Goal: Task Accomplishment & Management: Use online tool/utility

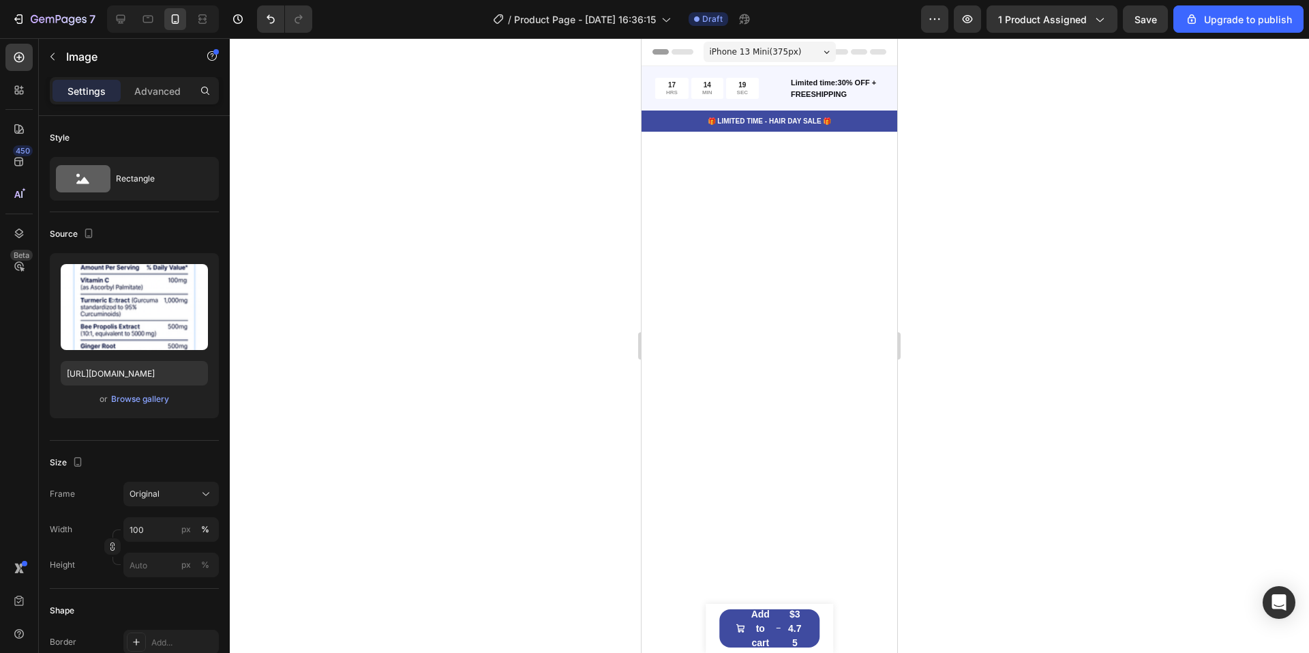
scroll to position [1236, 0]
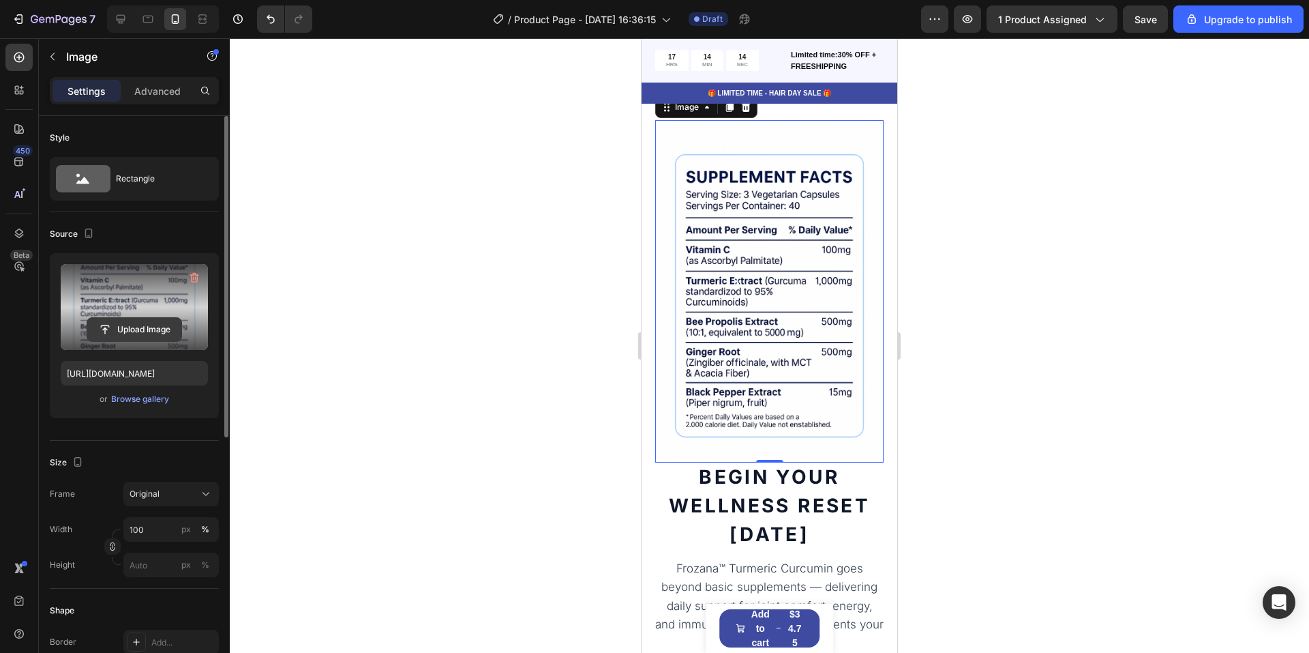
click at [128, 330] on input "file" at bounding box center [134, 329] width 94 height 23
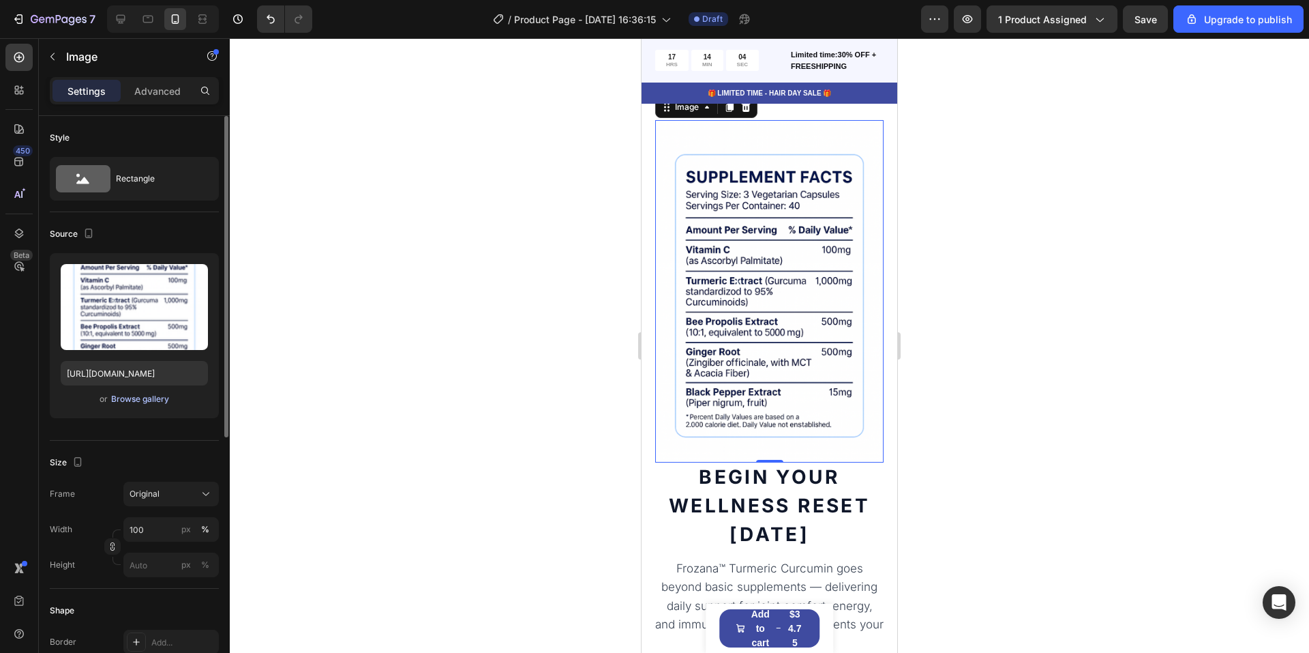
click at [160, 393] on div "Browse gallery" at bounding box center [140, 399] width 58 height 12
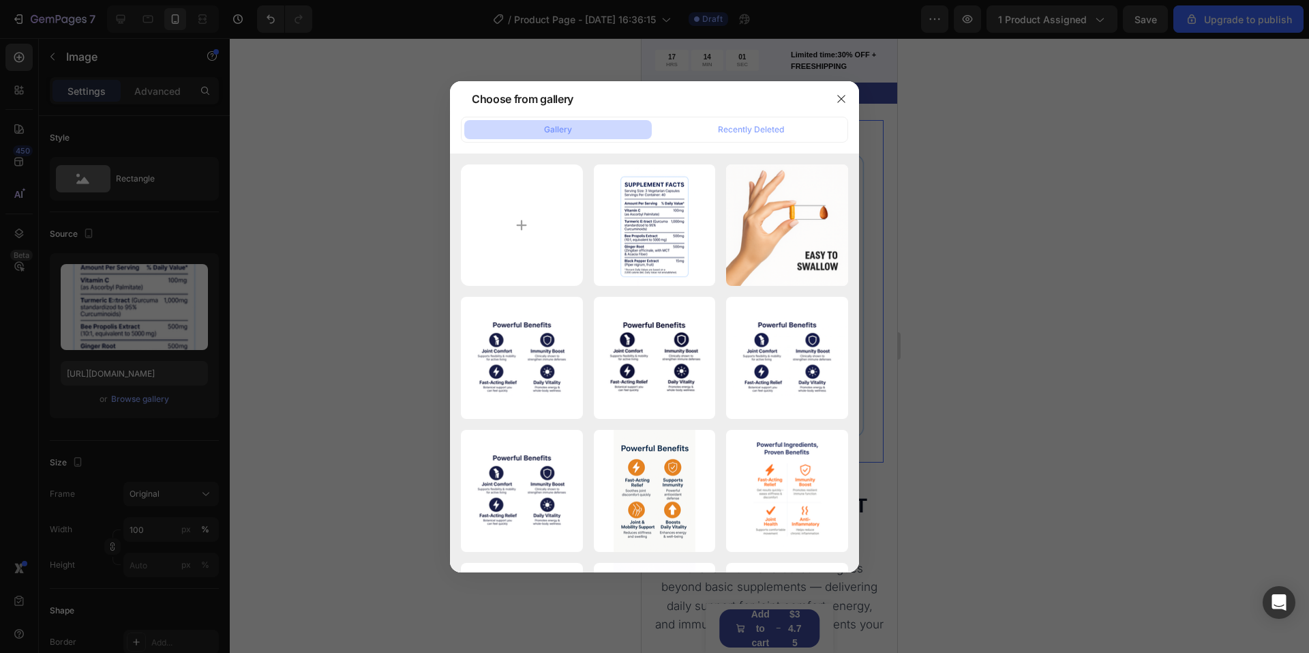
type input "C:\fakepath\ChatGPT Image [DATE], 08_43_21 PM.png"
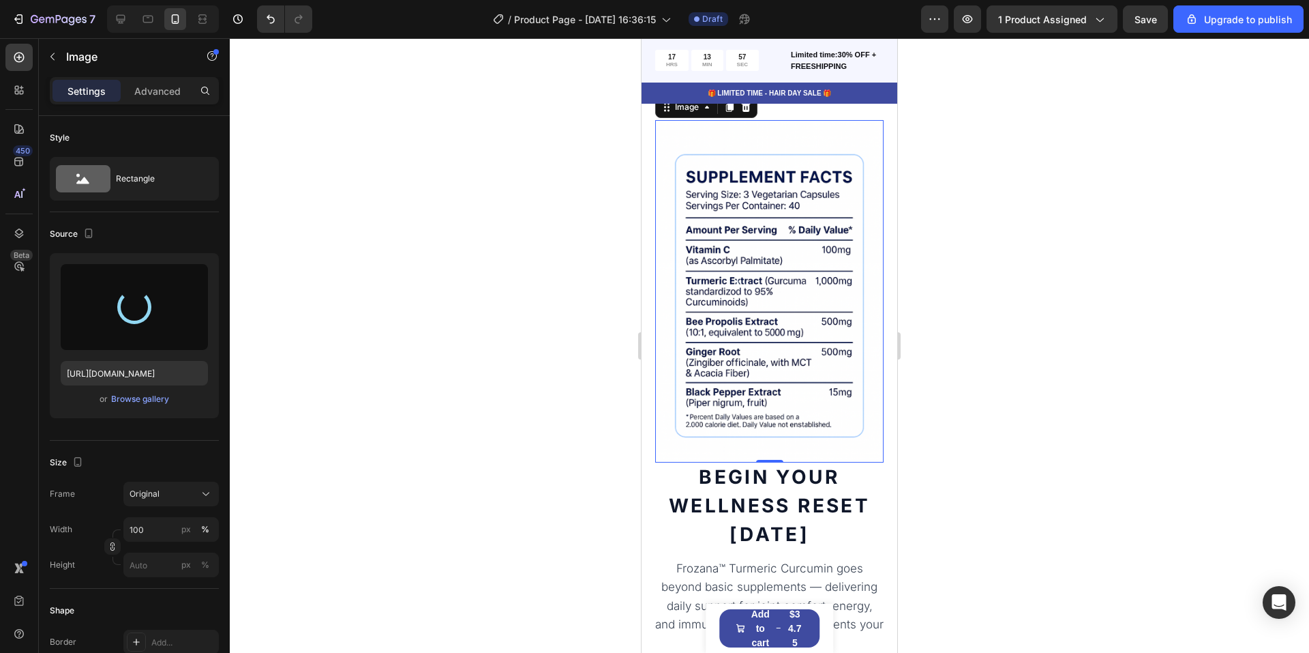
type input "[URL][DOMAIN_NAME]"
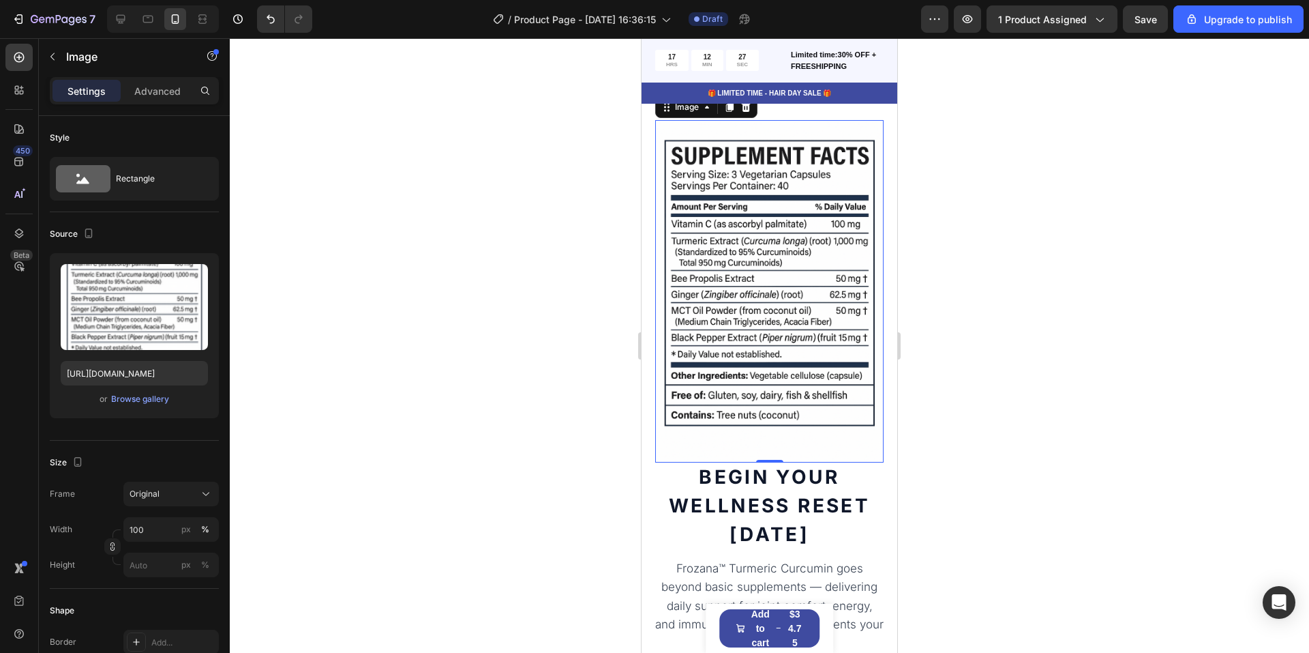
click at [951, 164] on div at bounding box center [769, 345] width 1079 height 614
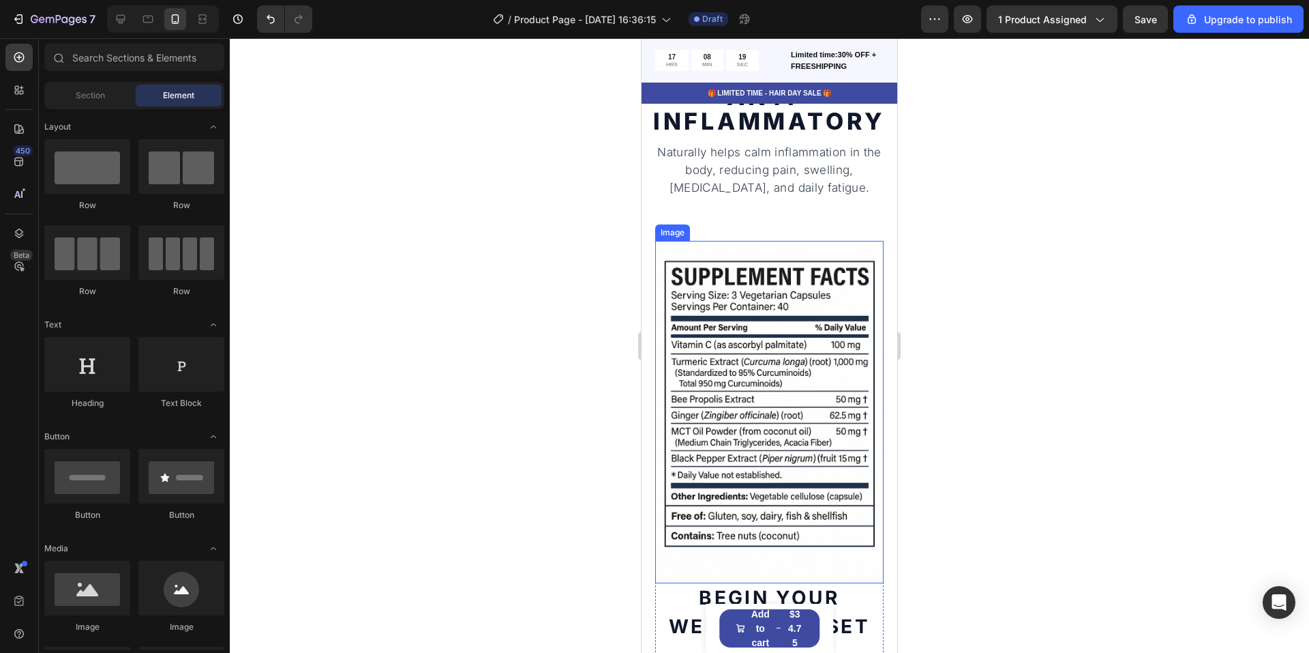
scroll to position [1413, 0]
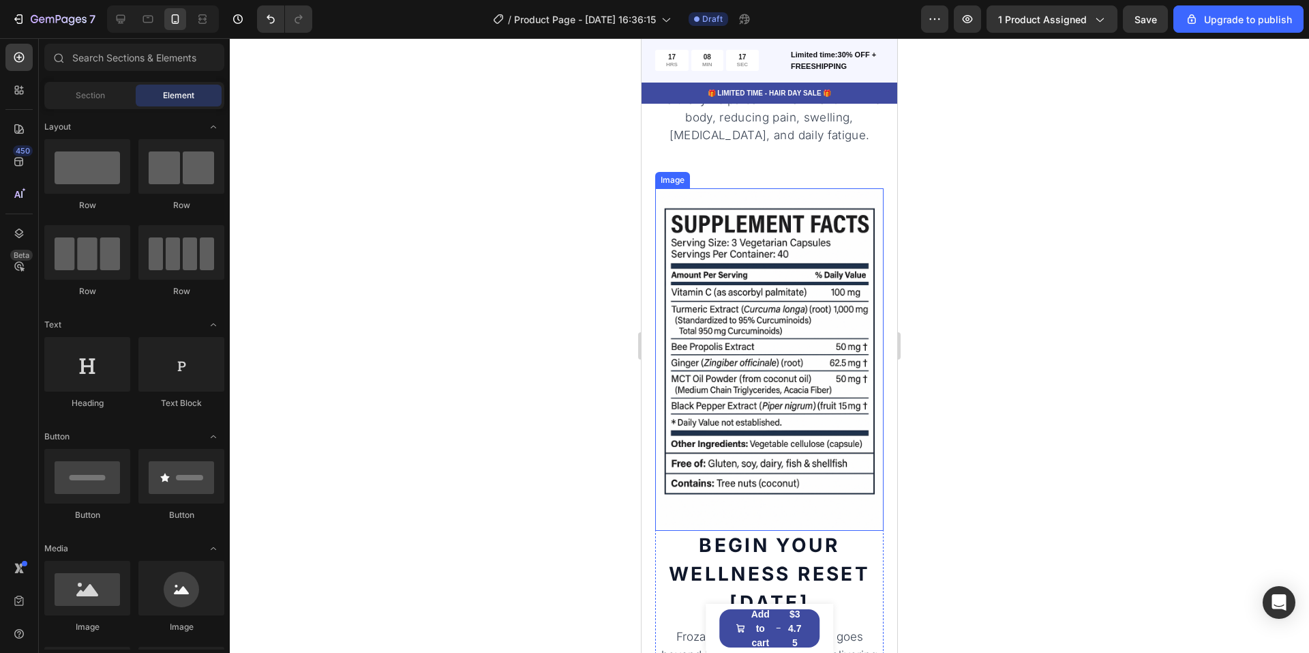
click at [710, 353] on img at bounding box center [769, 359] width 228 height 343
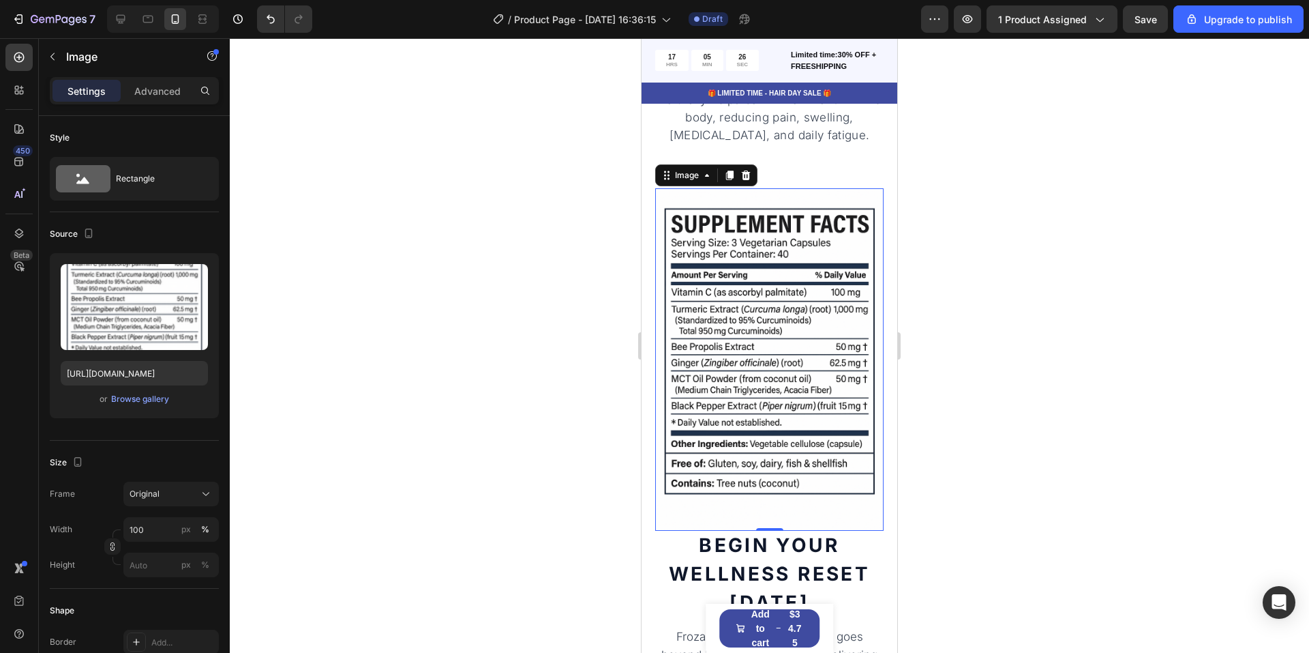
click at [1016, 310] on div at bounding box center [769, 345] width 1079 height 614
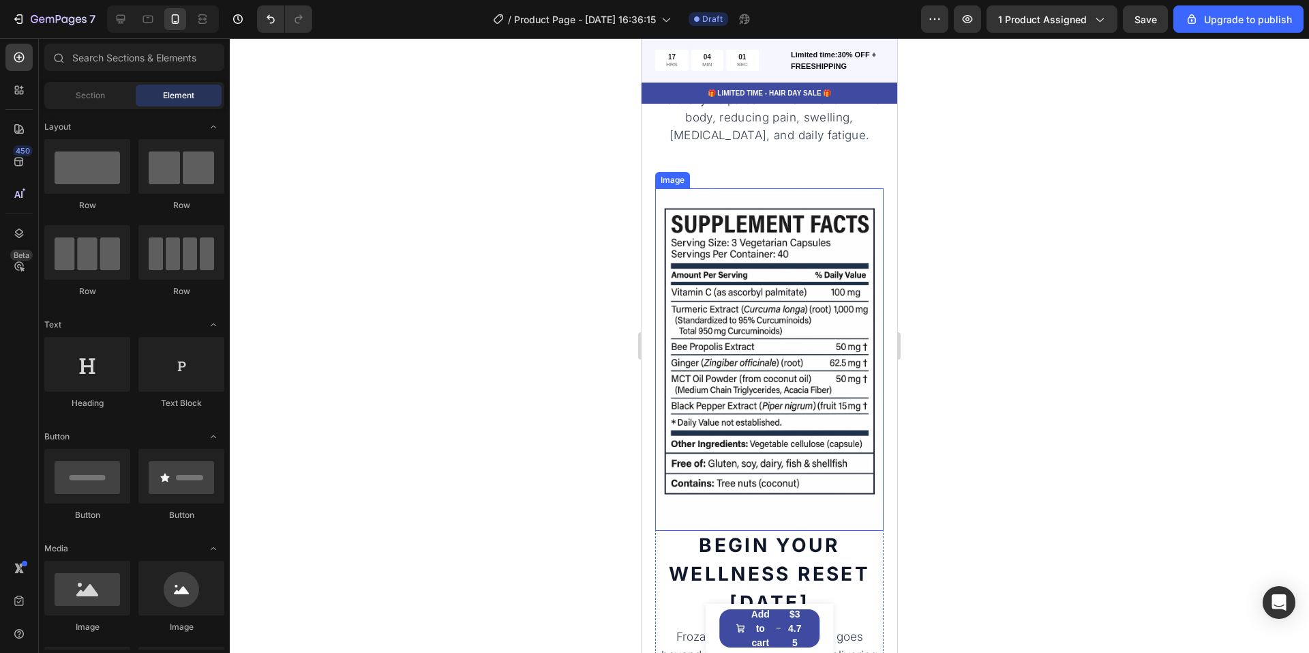
click at [754, 370] on img at bounding box center [769, 359] width 228 height 343
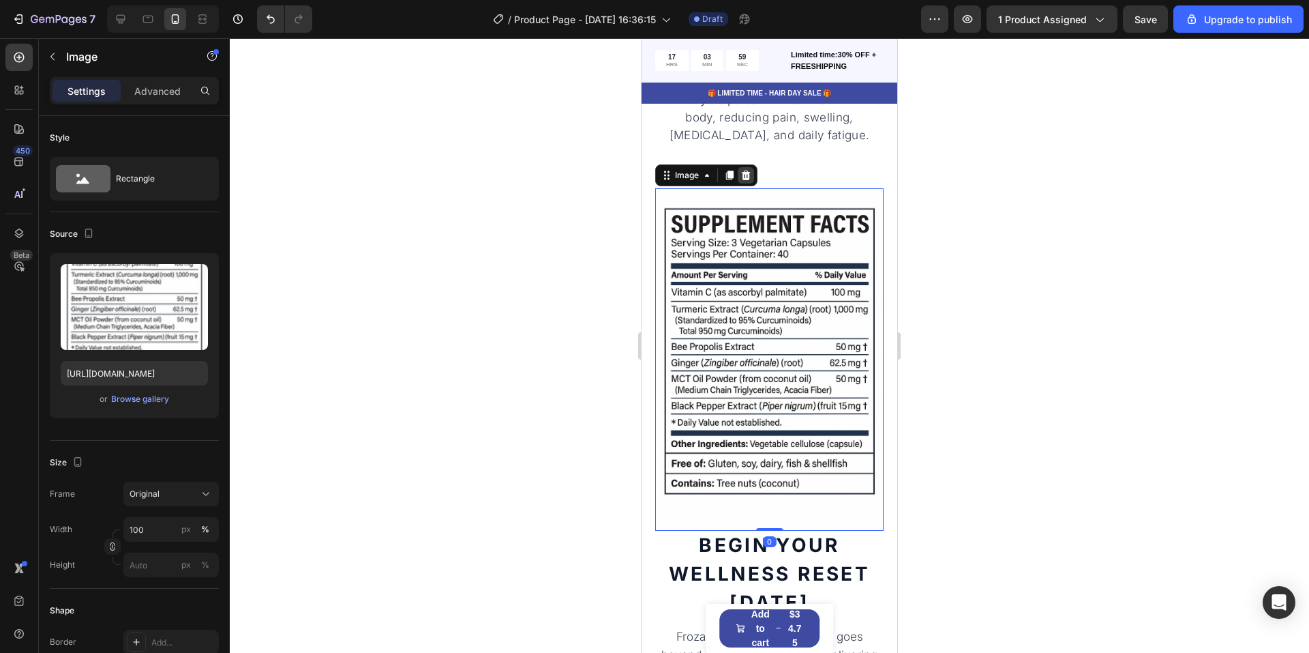
click at [744, 172] on icon at bounding box center [746, 175] width 9 height 10
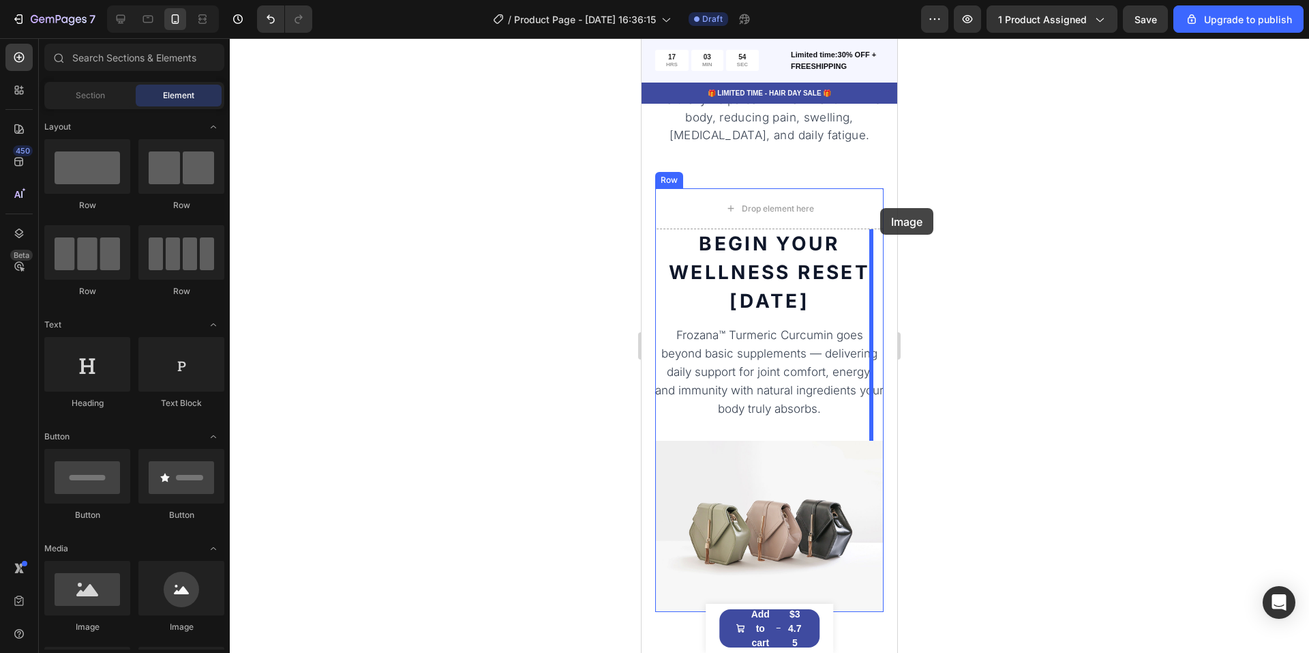
drag, startPoint x: 715, startPoint y: 372, endPoint x: 880, endPoint y: 208, distance: 232.4
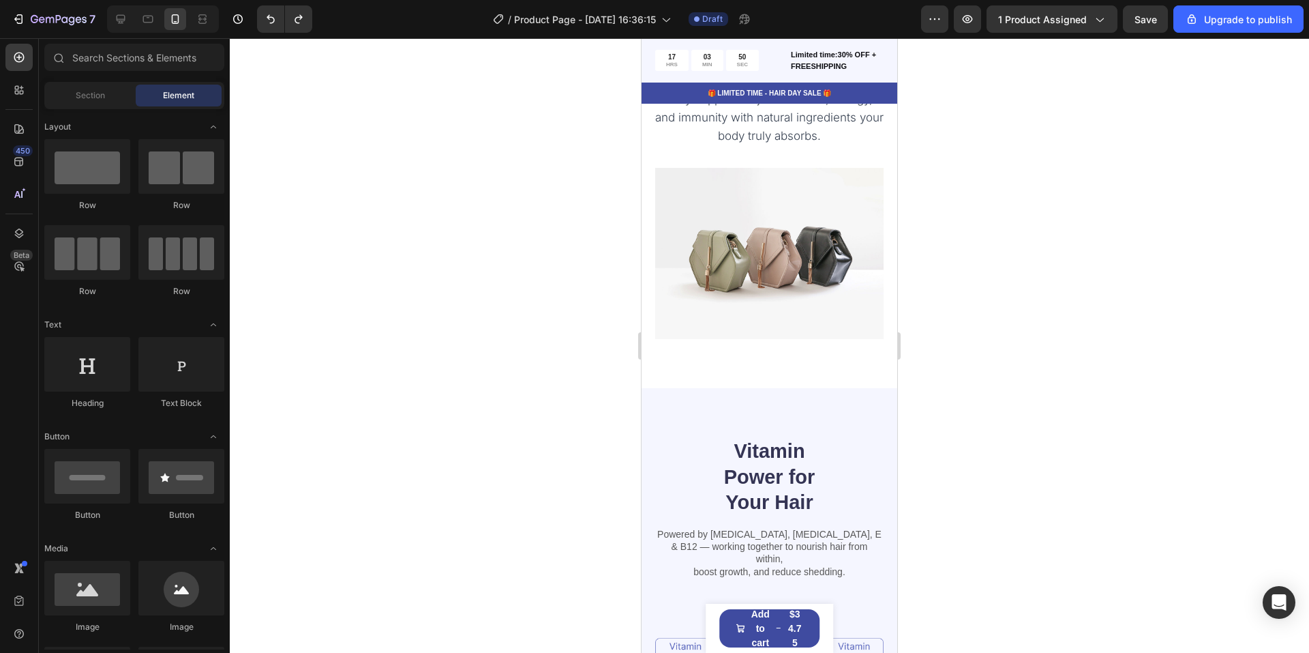
scroll to position [1500, 0]
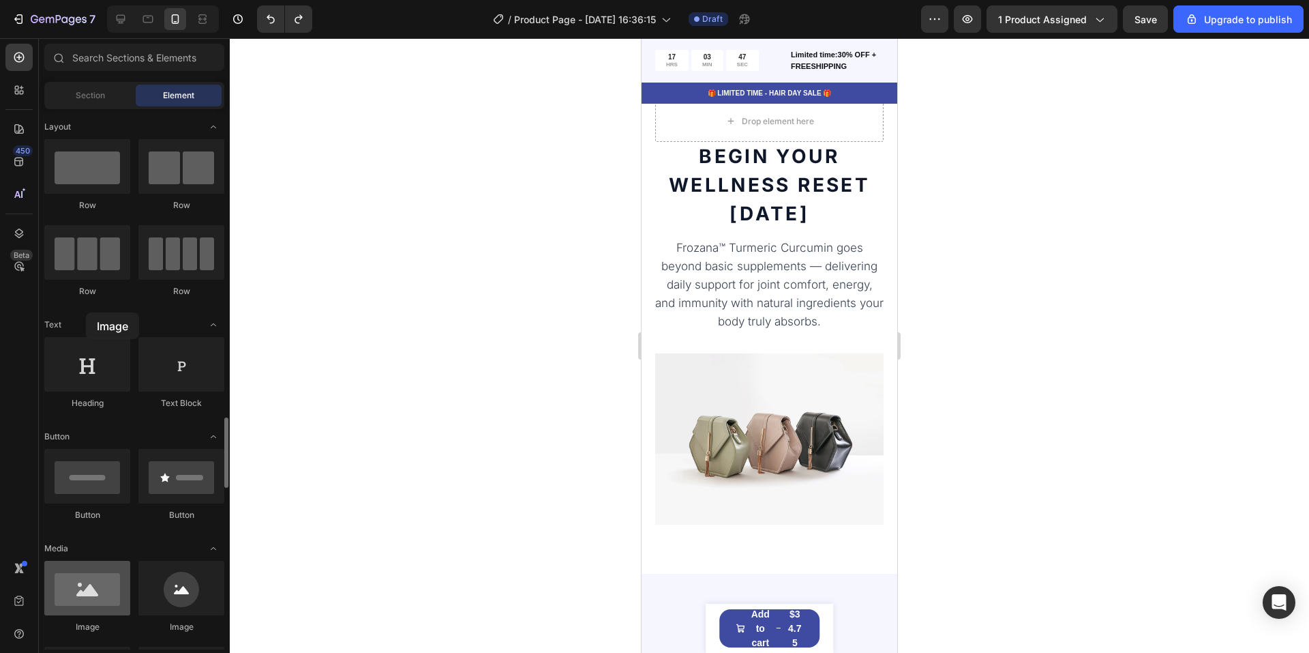
drag, startPoint x: 124, startPoint y: 322, endPoint x: 86, endPoint y: 312, distance: 39.4
click at [86, 560] on div at bounding box center [87, 587] width 86 height 55
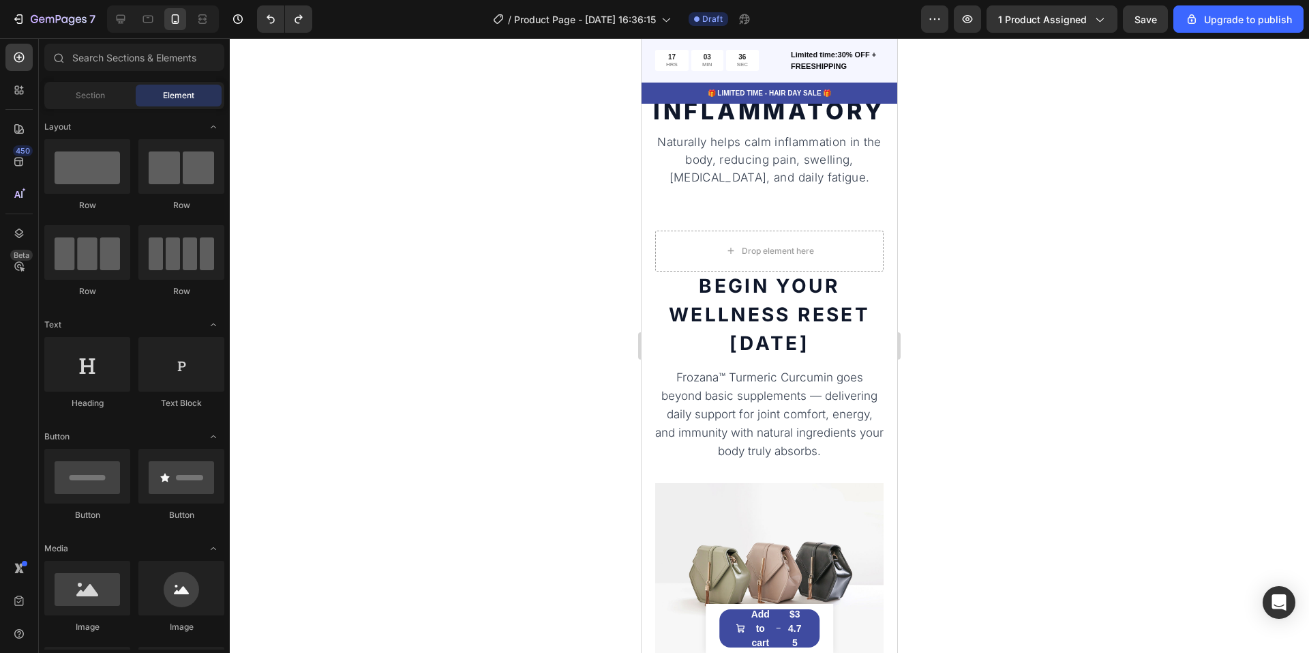
scroll to position [1091, 0]
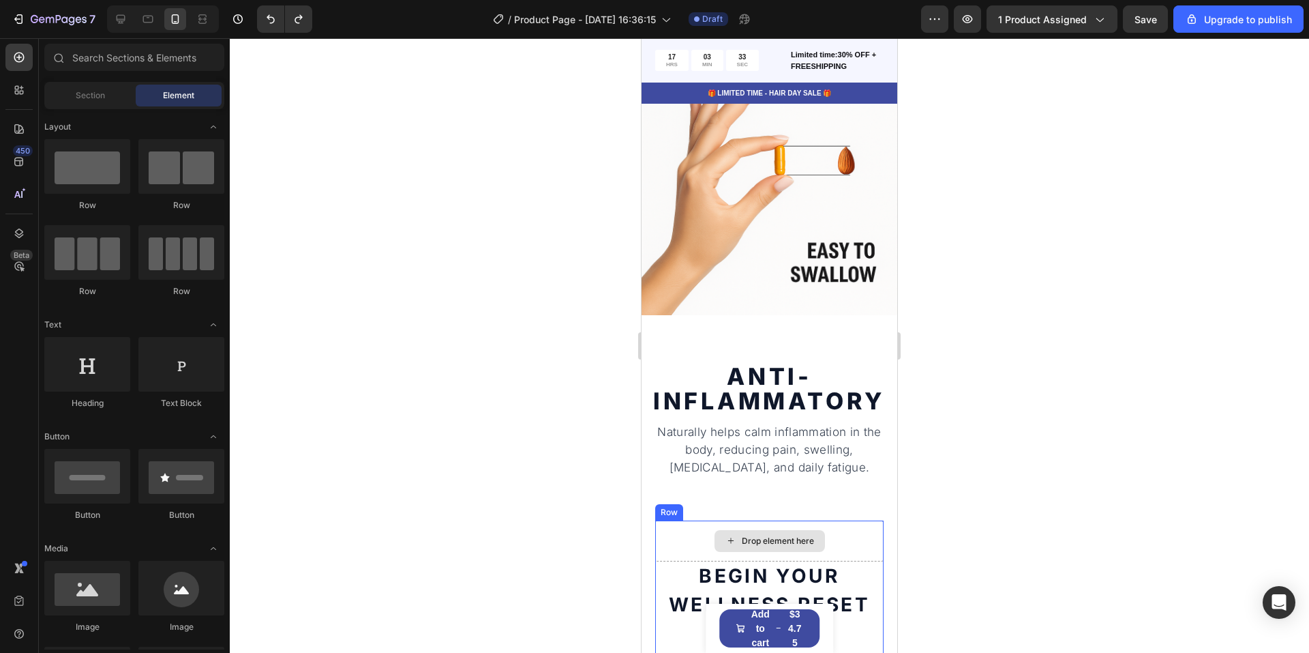
click at [850, 540] on div "Drop element here" at bounding box center [769, 540] width 228 height 41
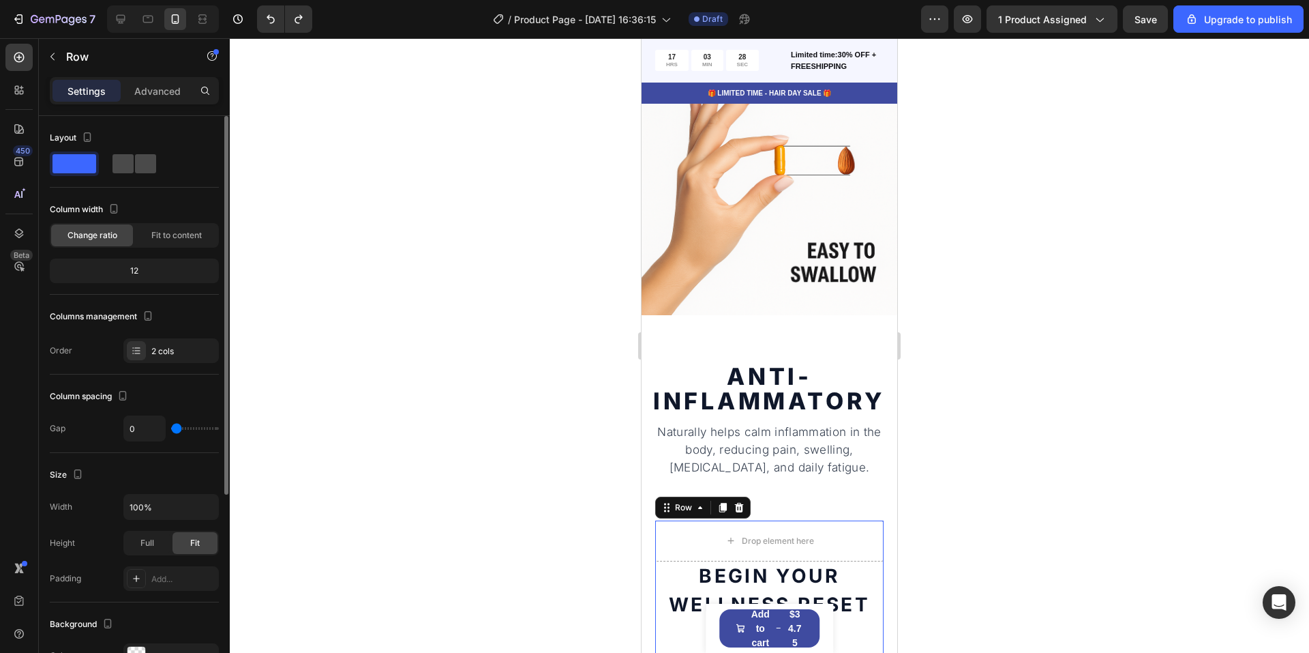
click at [140, 167] on span at bounding box center [145, 163] width 21 height 19
type input "30"
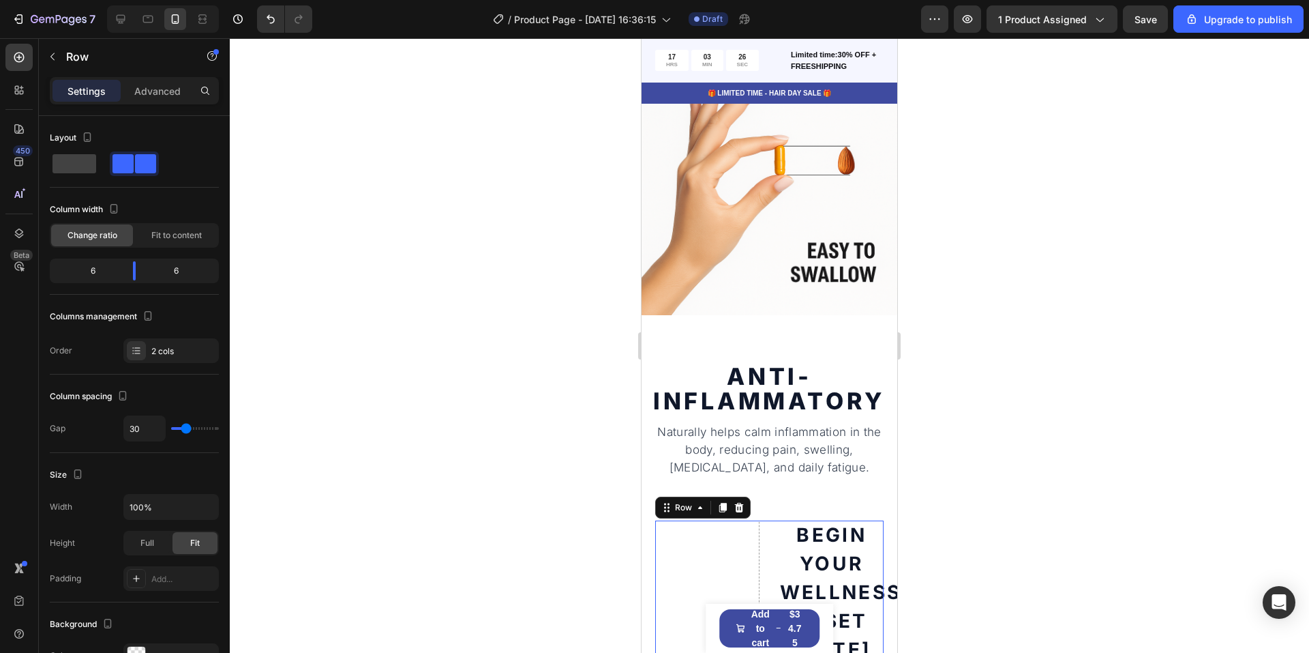
type input "0"
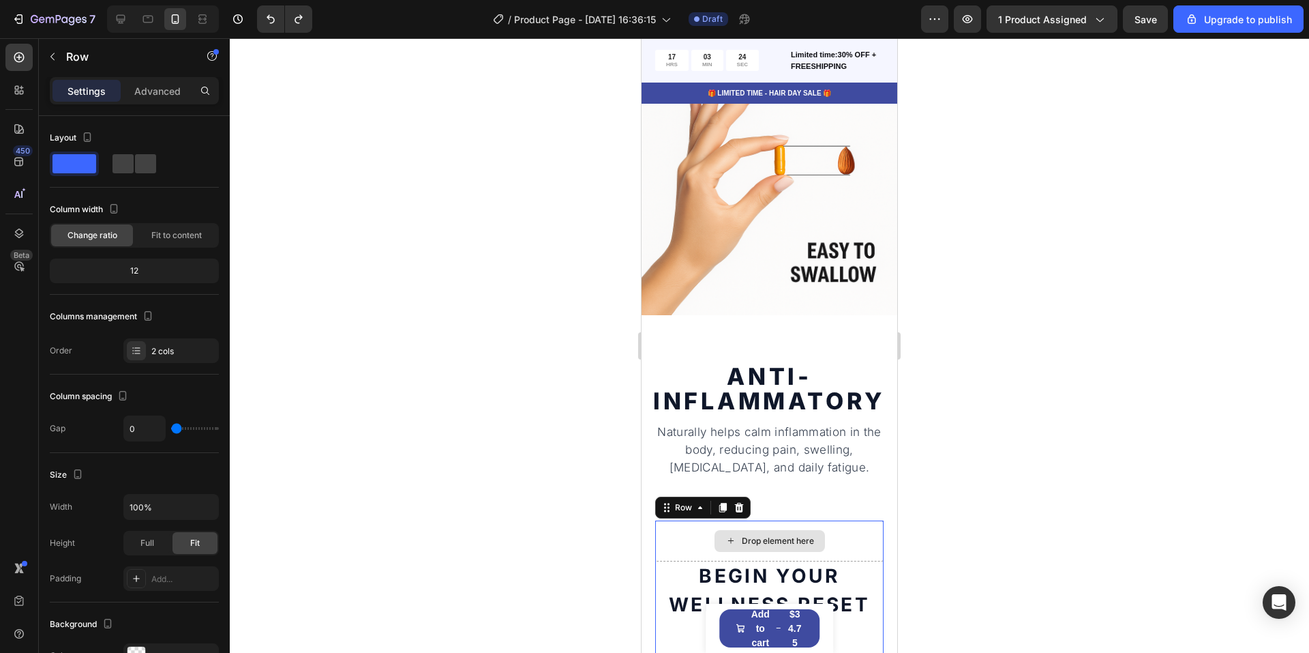
click at [836, 521] on div "Drop element here" at bounding box center [769, 540] width 228 height 41
click at [16, 84] on icon at bounding box center [19, 90] width 14 height 14
click at [21, 63] on icon at bounding box center [19, 57] width 14 height 14
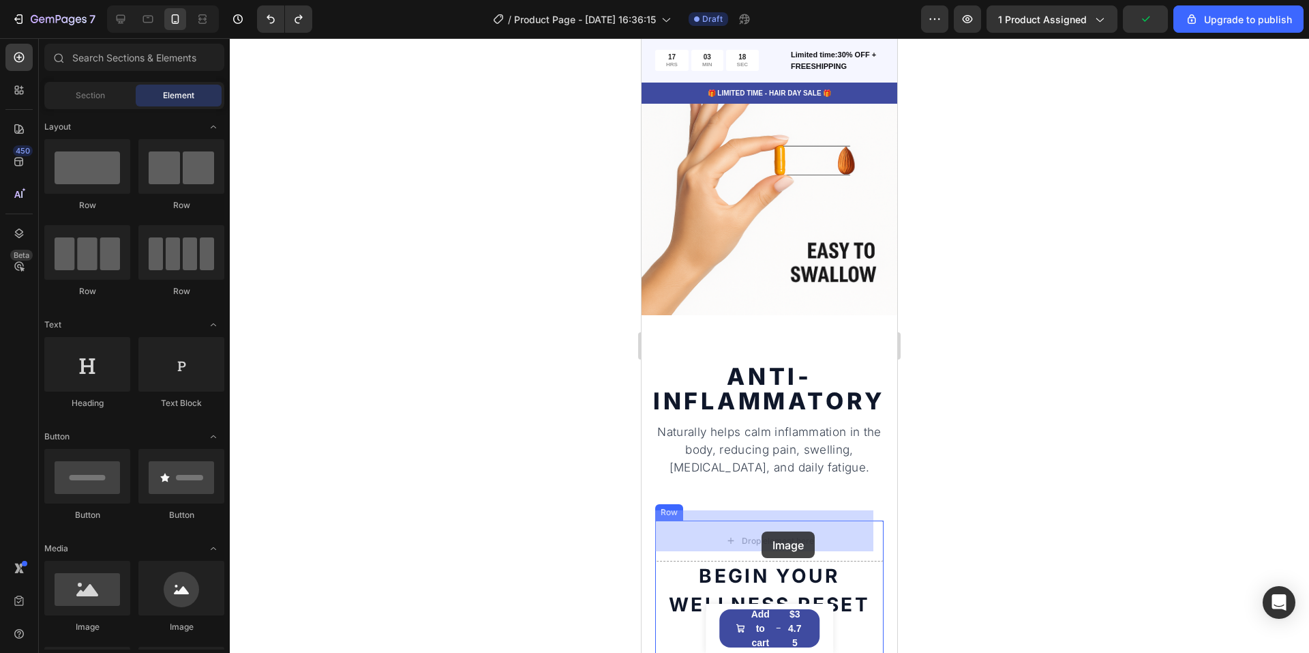
drag, startPoint x: 856, startPoint y: 365, endPoint x: 762, endPoint y: 531, distance: 190.5
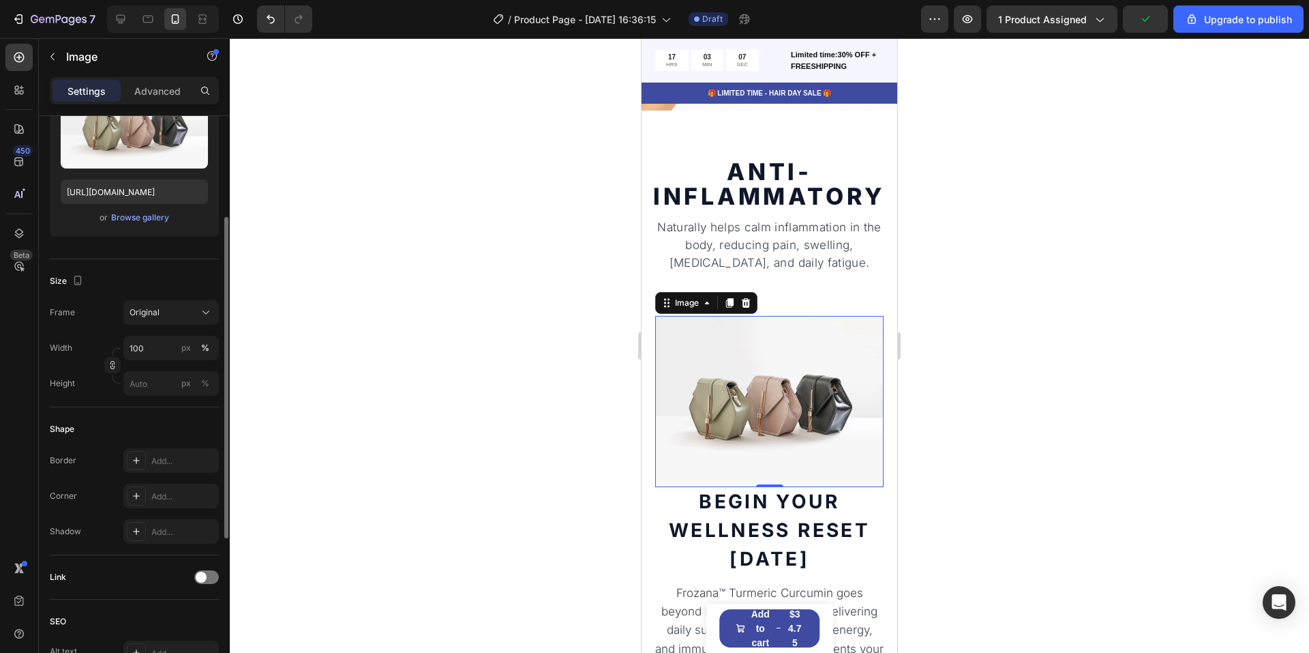
scroll to position [0, 0]
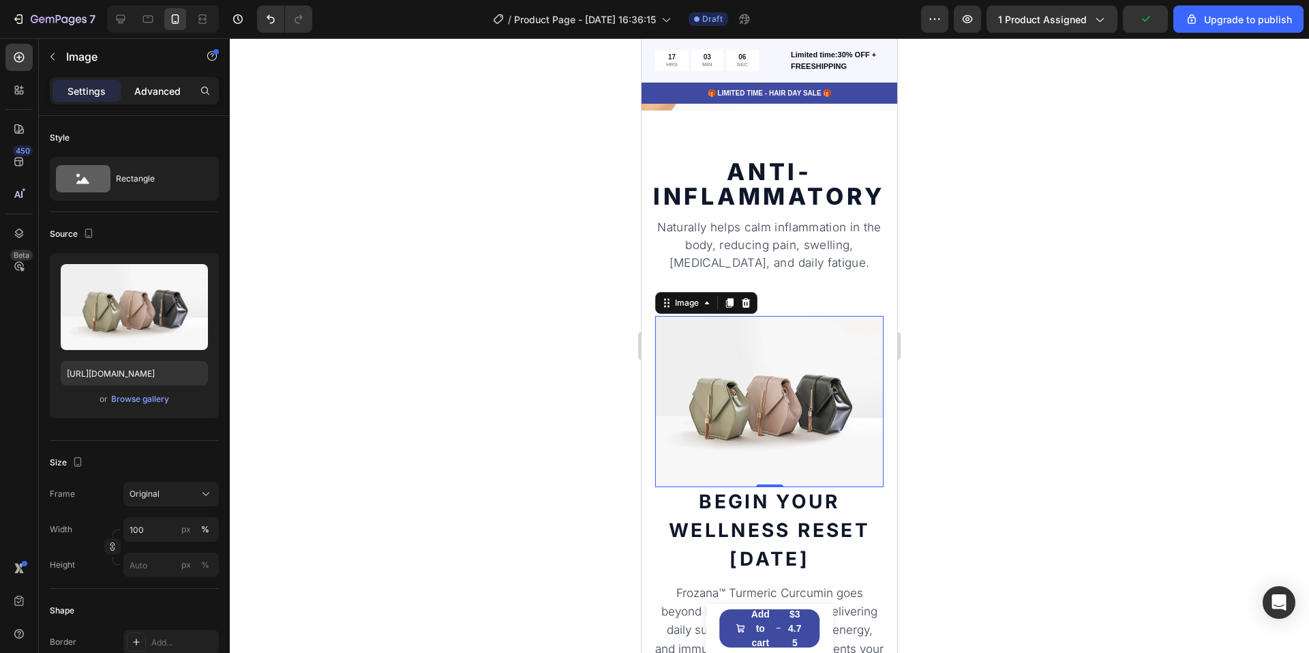
click at [151, 93] on p "Advanced" at bounding box center [157, 91] width 46 height 14
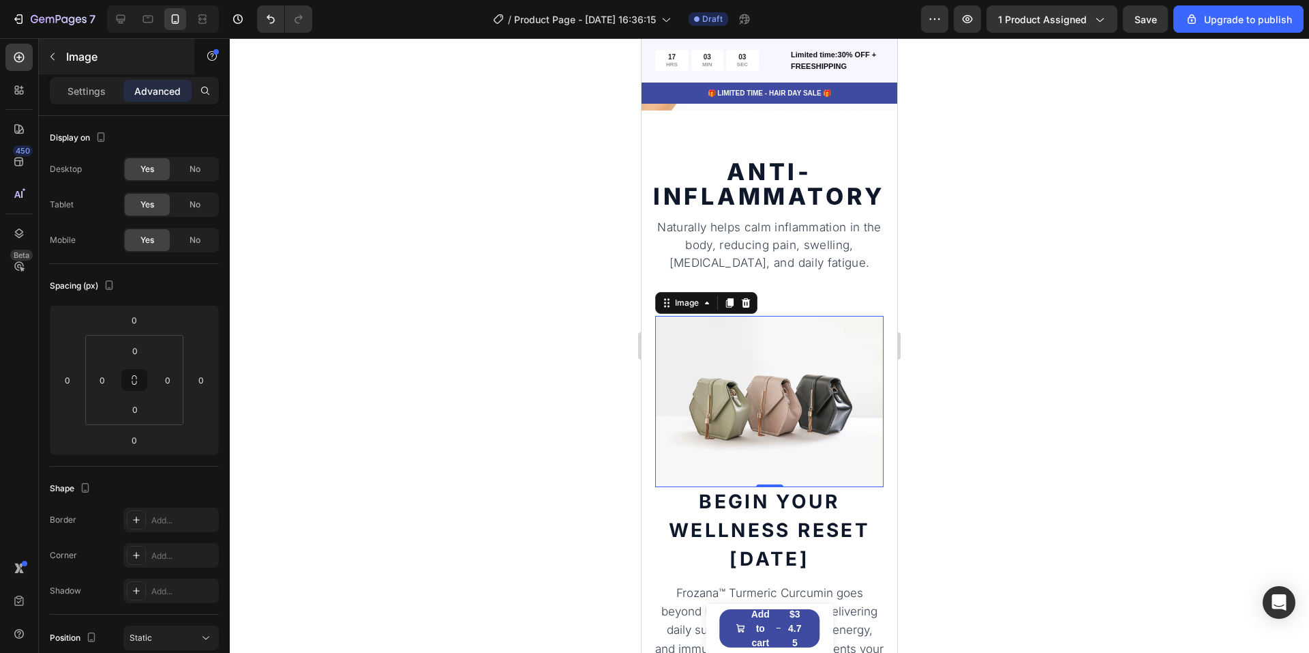
click at [89, 85] on p "Settings" at bounding box center [87, 91] width 38 height 14
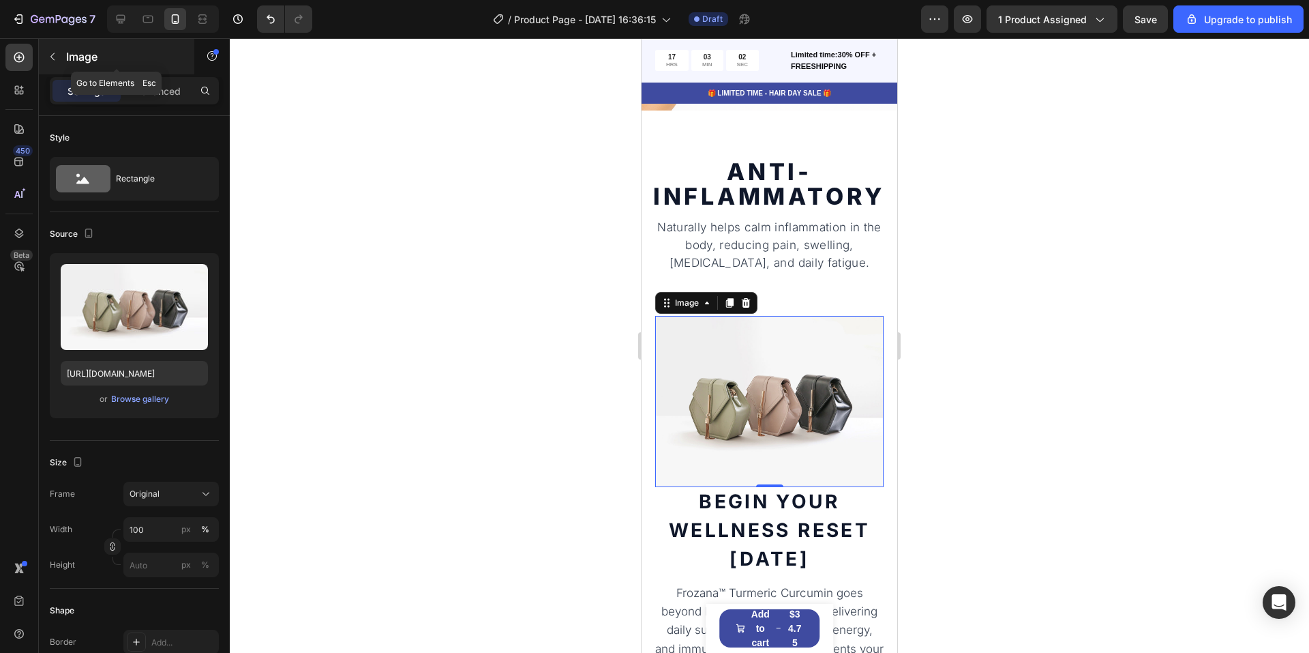
click at [52, 60] on icon "button" at bounding box center [52, 56] width 11 height 11
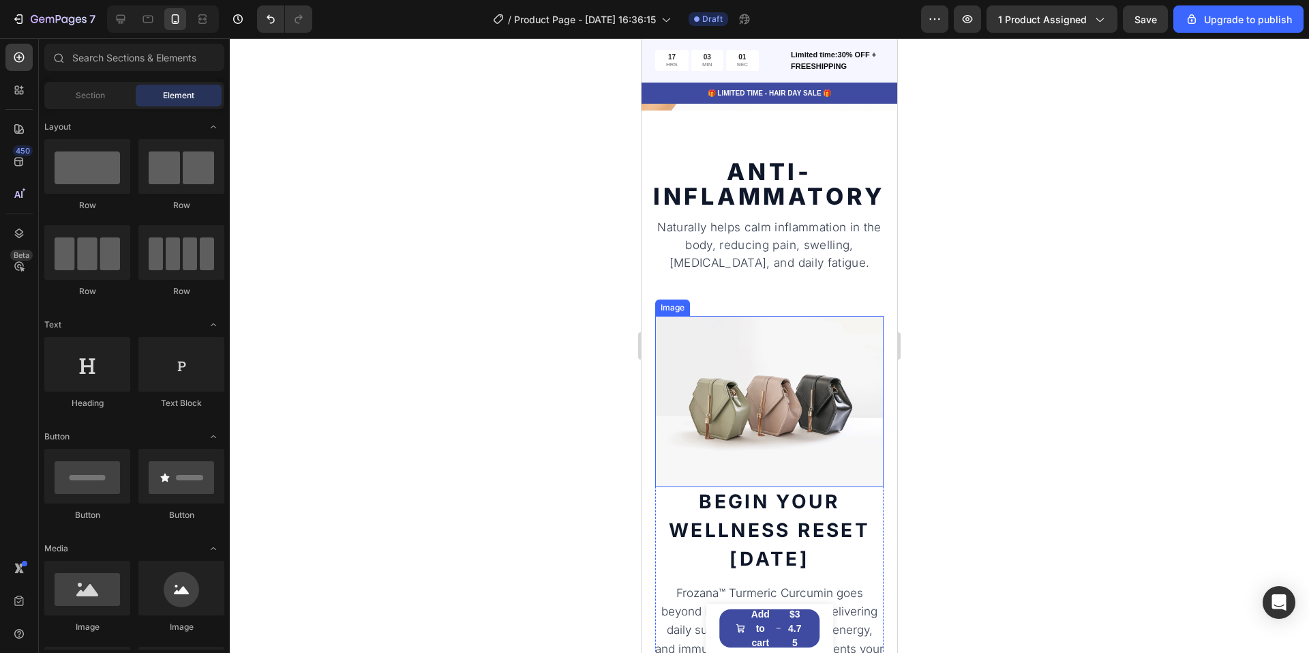
click at [783, 360] on img at bounding box center [769, 401] width 228 height 171
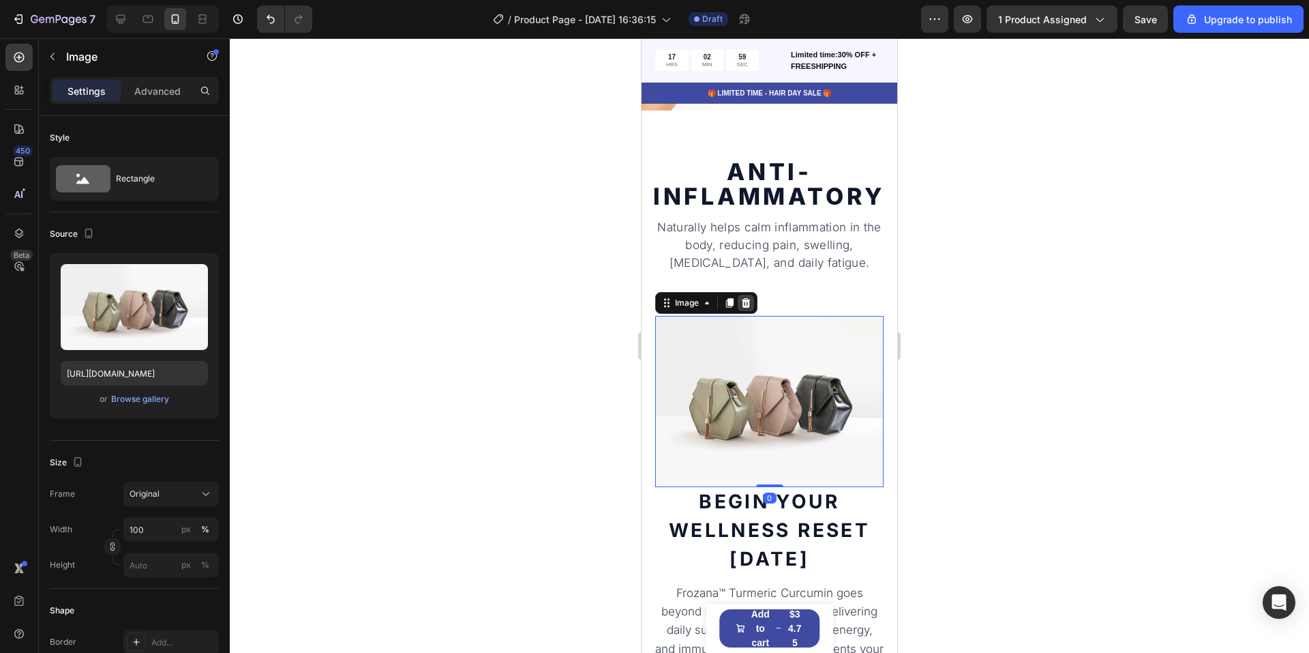
click at [743, 295] on div at bounding box center [746, 303] width 16 height 16
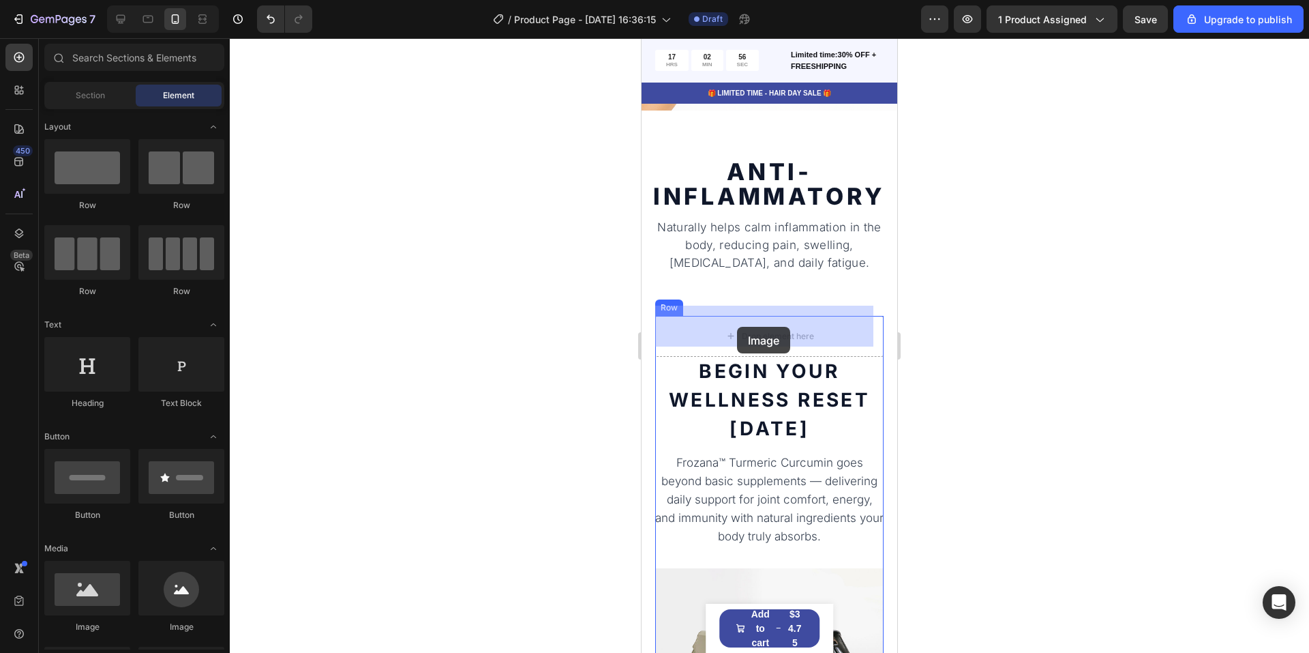
drag, startPoint x: 826, startPoint y: 359, endPoint x: 737, endPoint y: 327, distance: 95.1
